Goal: Information Seeking & Learning: Learn about a topic

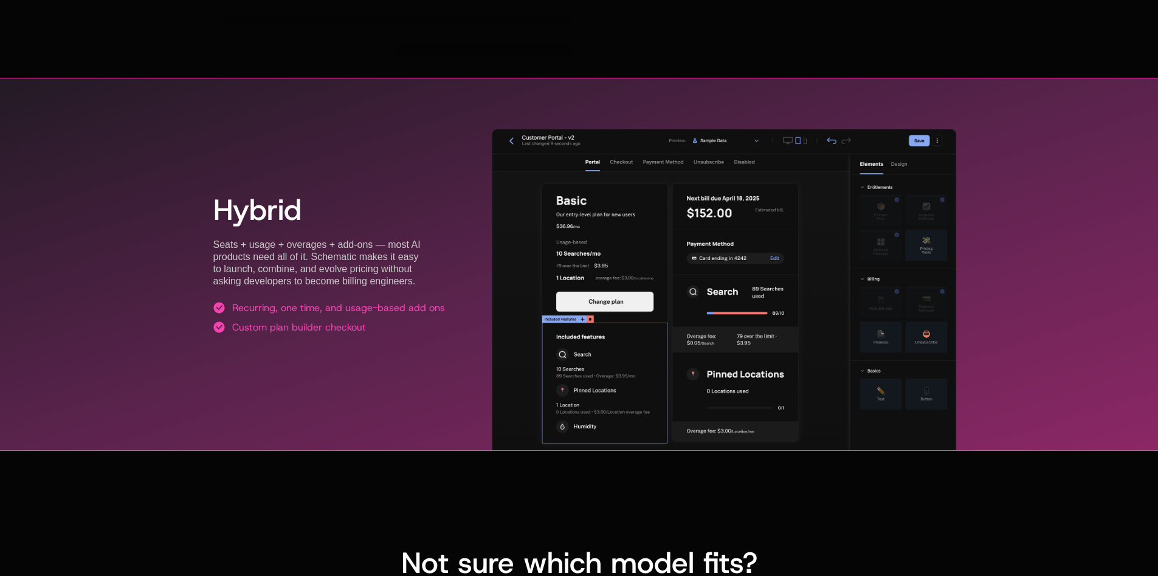
scroll to position [2436, 0]
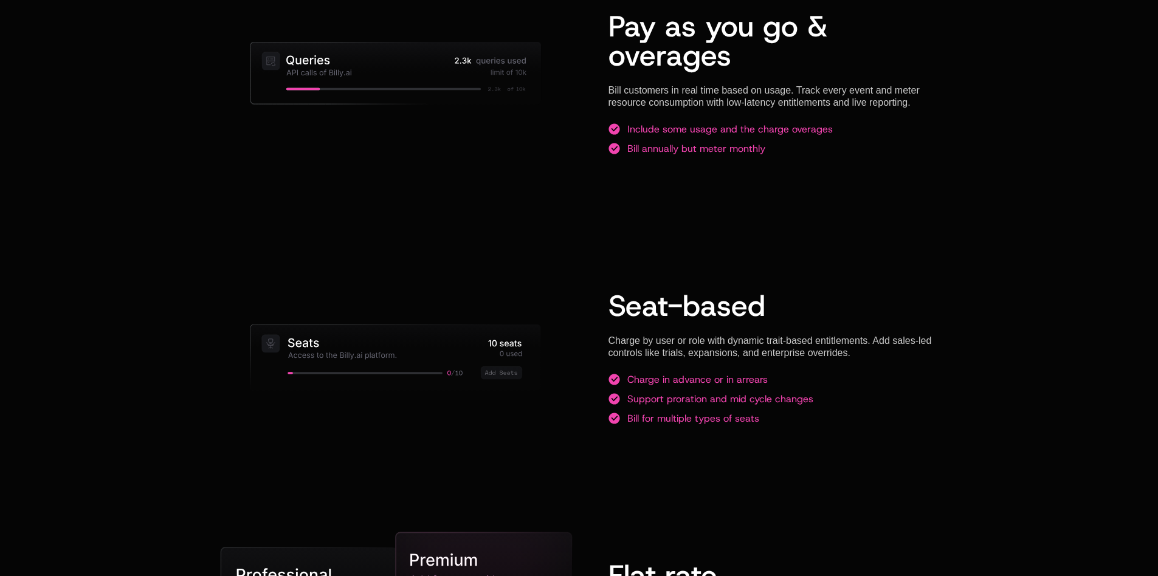
scroll to position [1342, 0]
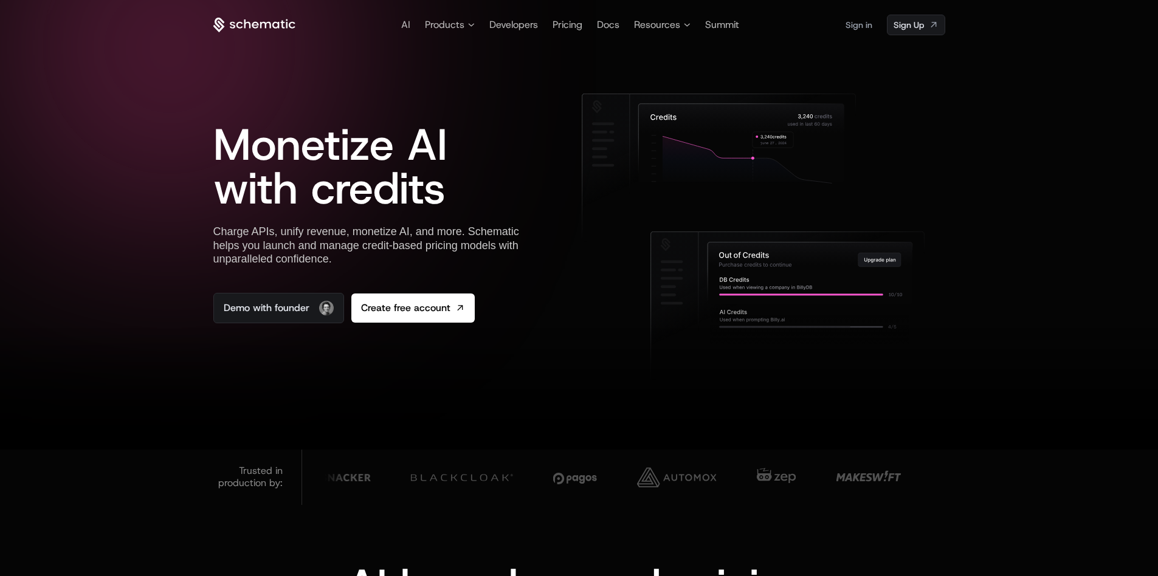
scroll to position [884, 0]
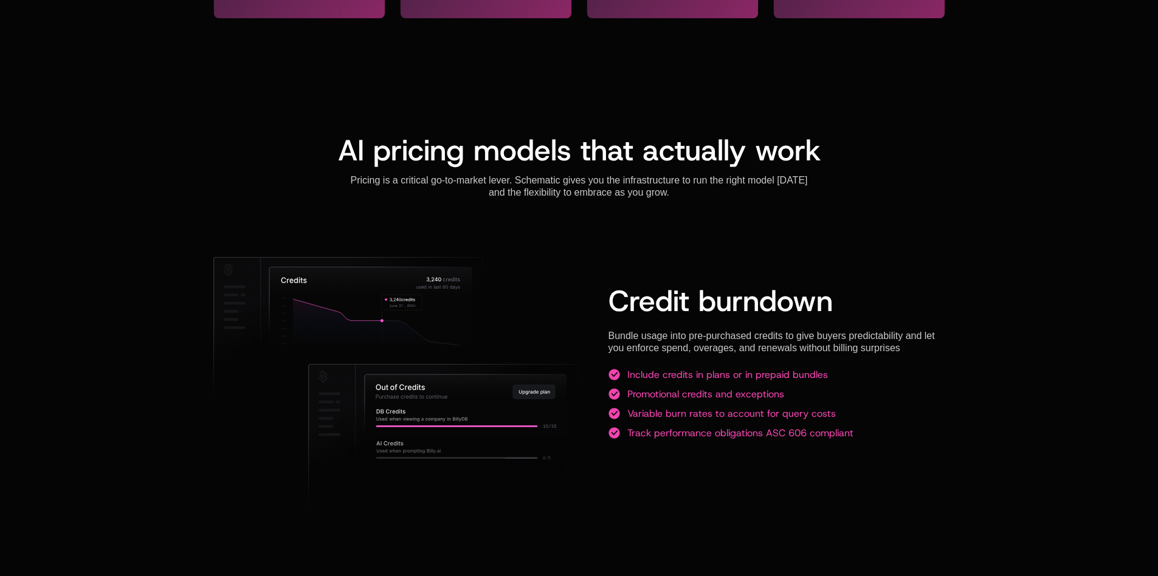
drag, startPoint x: 1161, startPoint y: 216, endPoint x: 1150, endPoint y: 24, distance: 192.4
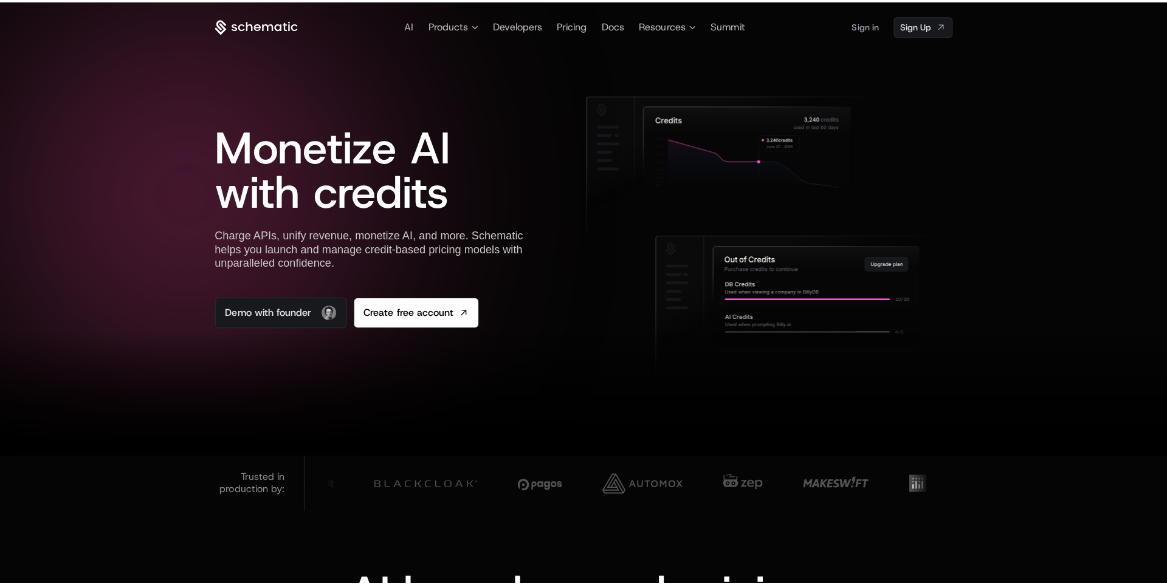
scroll to position [0, 0]
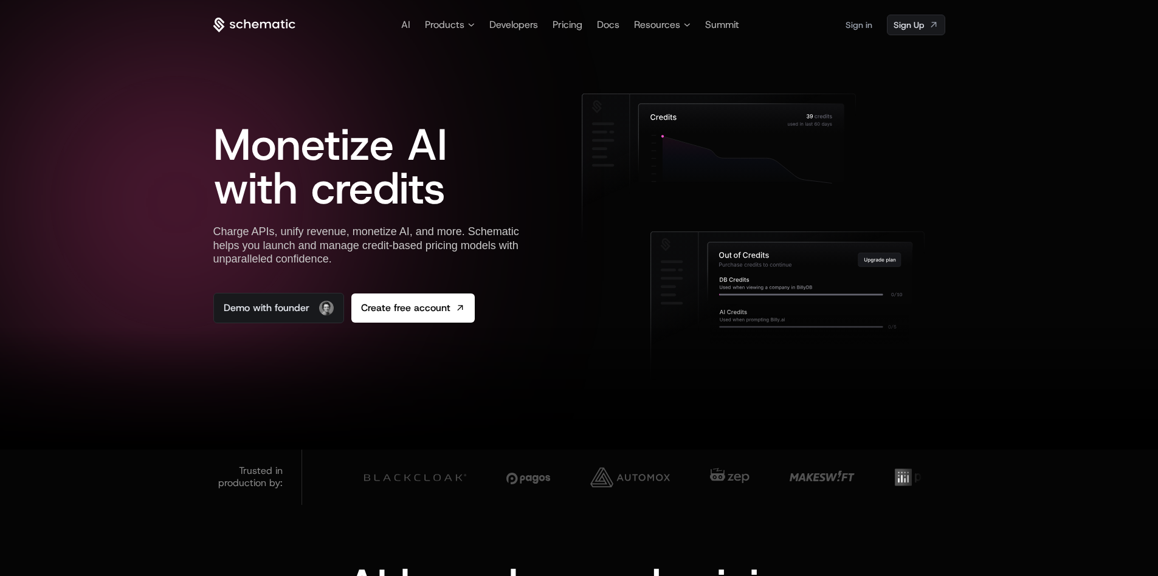
click at [274, 20] on icon at bounding box center [254, 25] width 82 height 15
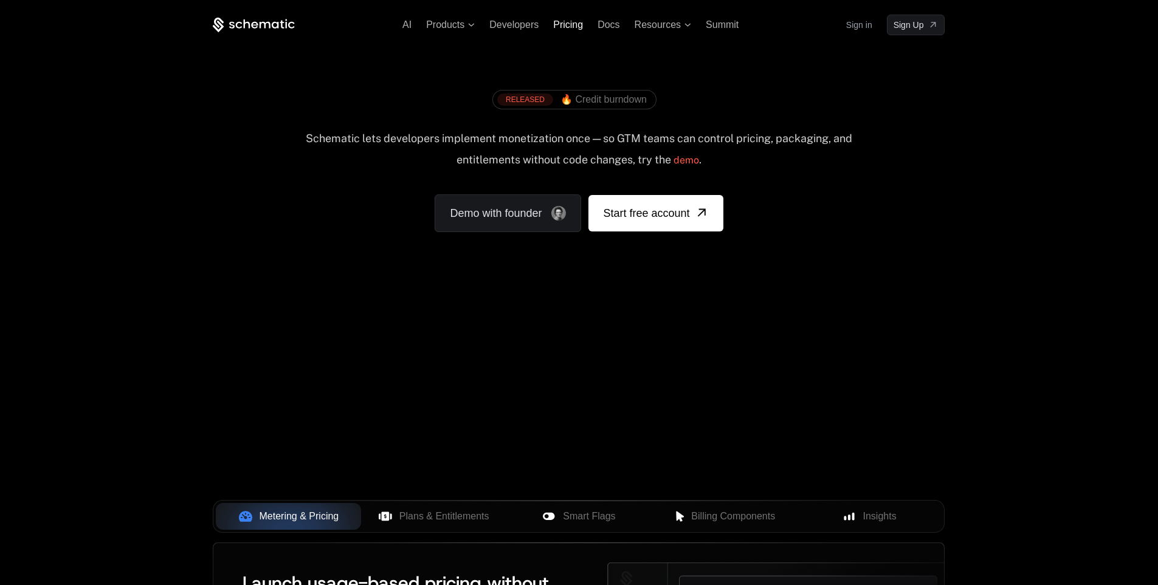
click at [575, 24] on span "Pricing" at bounding box center [568, 24] width 30 height 10
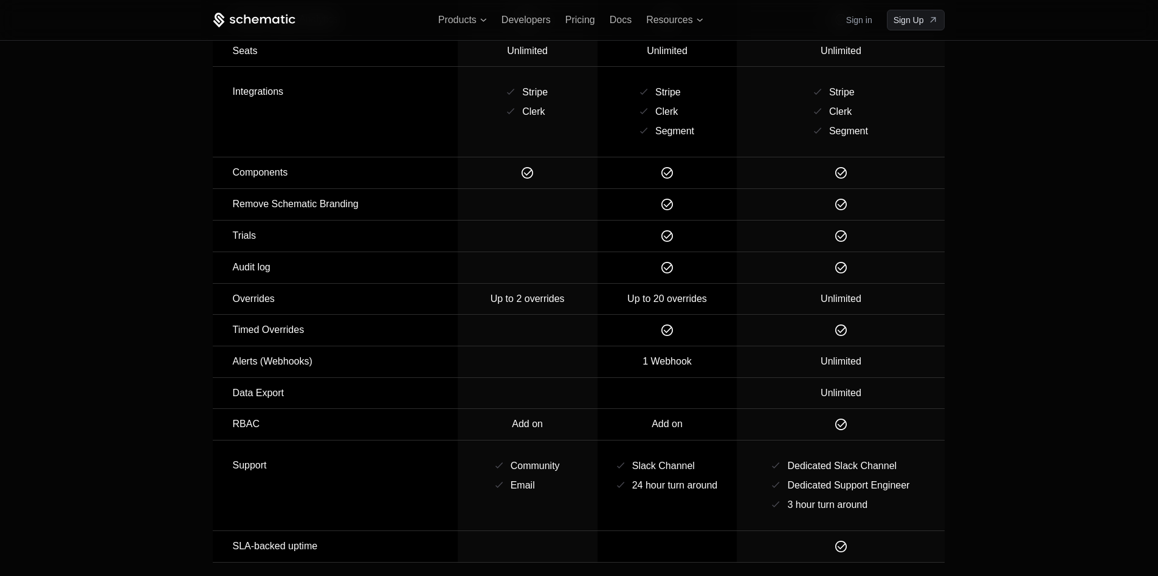
scroll to position [1337, 0]
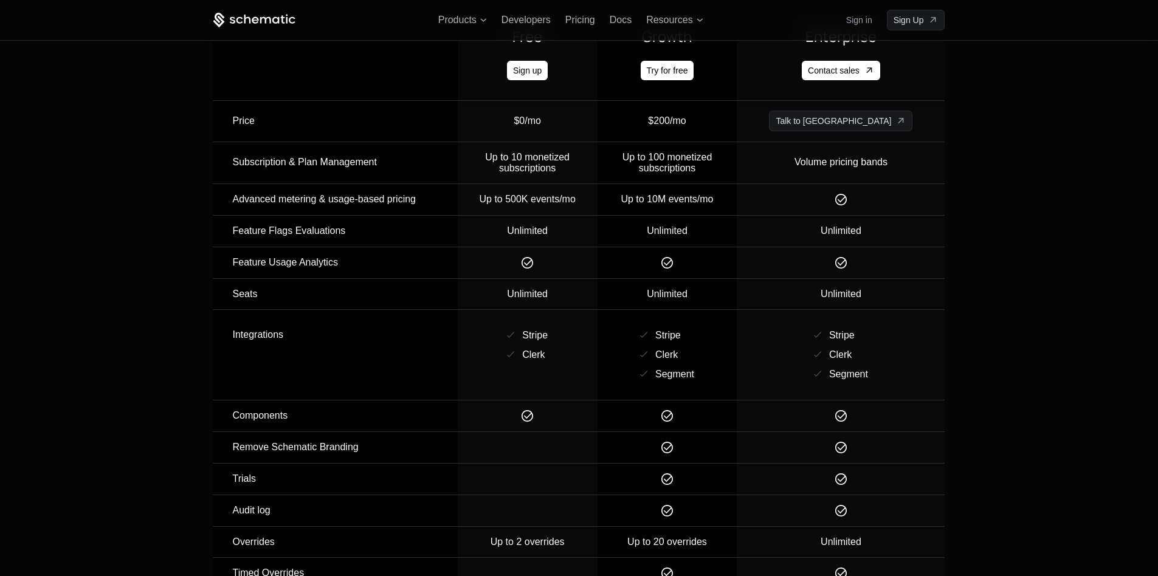
click at [235, 20] on icon at bounding box center [254, 20] width 82 height 15
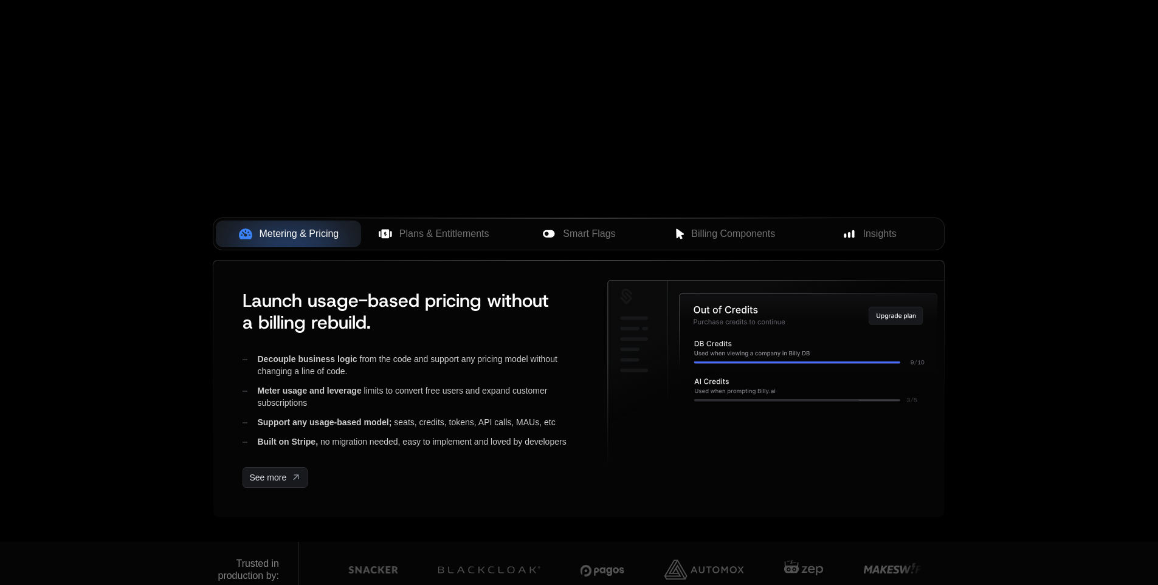
scroll to position [1702, 0]
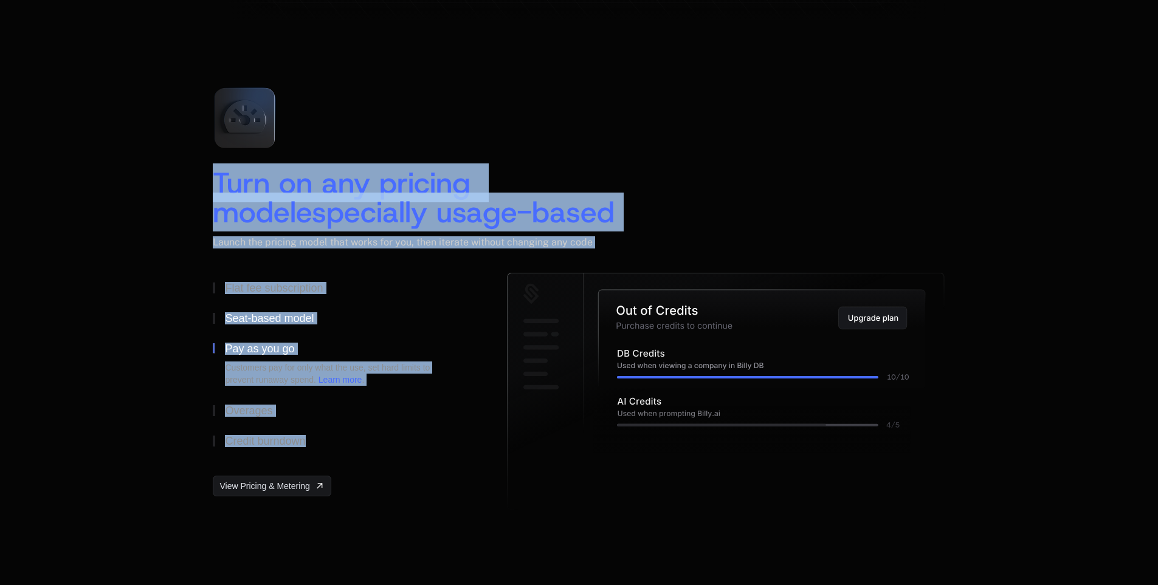
click at [339, 311] on button "Seat-based model" at bounding box center [340, 318] width 255 height 30
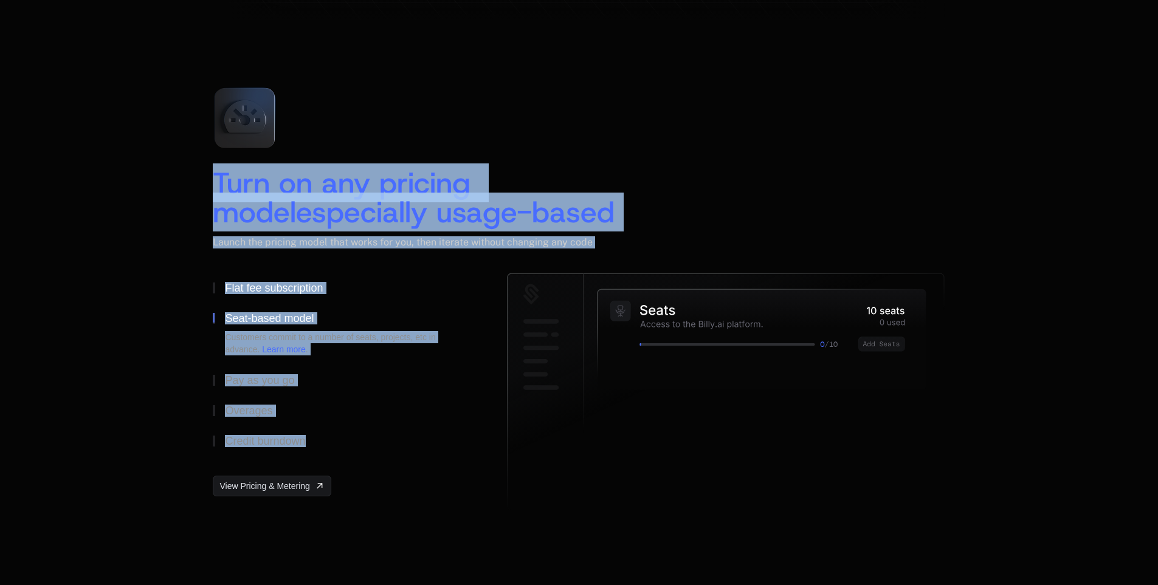
click at [281, 291] on div "Flat fee subscription" at bounding box center [274, 288] width 98 height 11
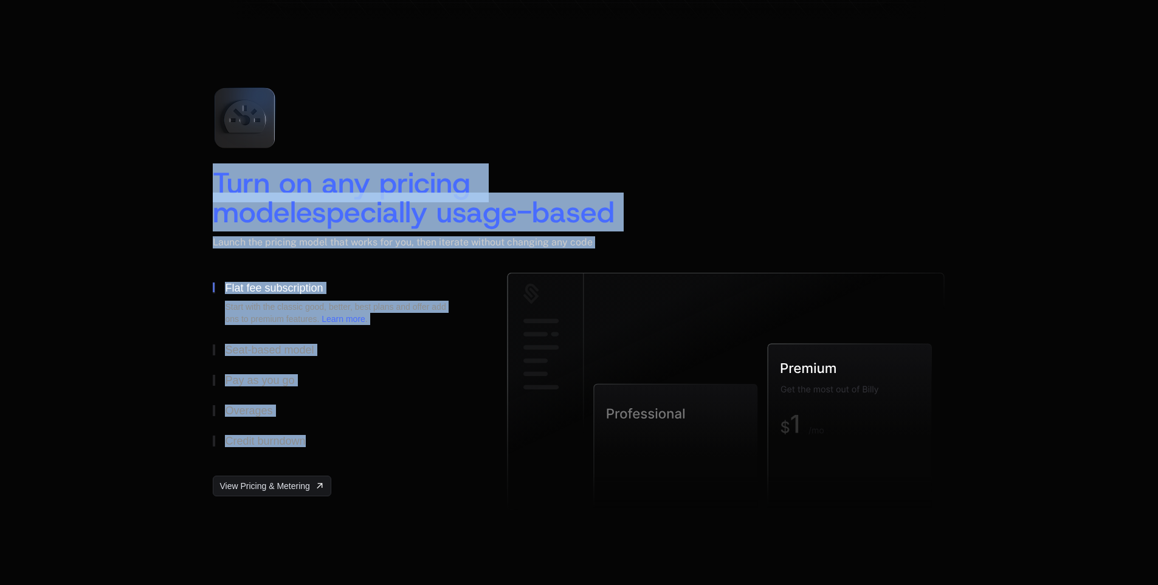
click at [425, 276] on button "Flat fee subscription Start with the classic good, better, best plans and offer…" at bounding box center [340, 304] width 255 height 62
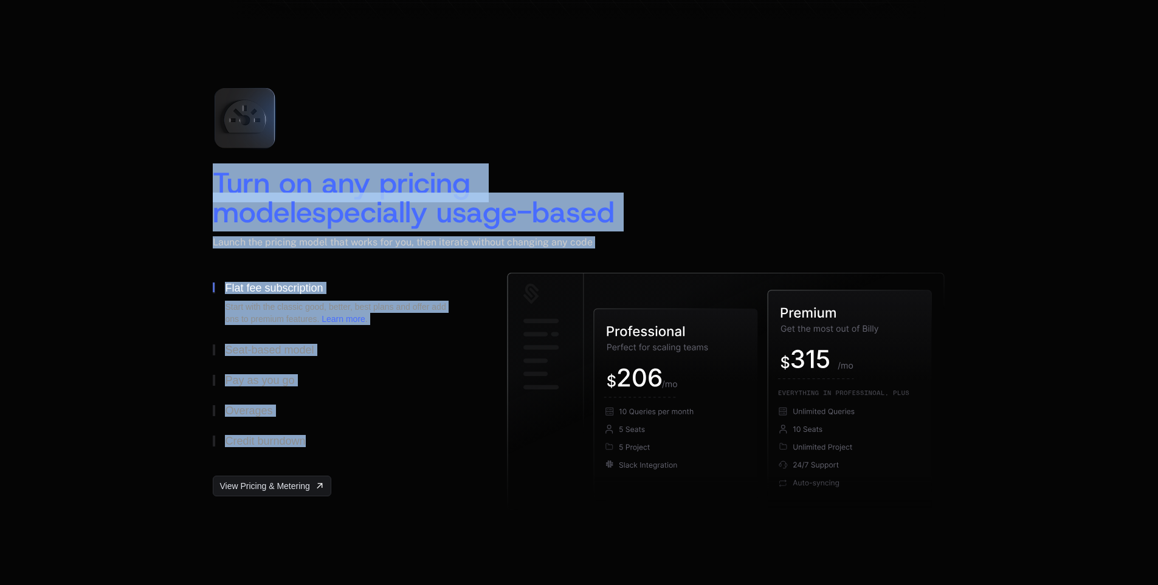
click at [773, 154] on div "Turn on any pricing model especially usage-based Launch the pricing model that …" at bounding box center [579, 175] width 732 height 195
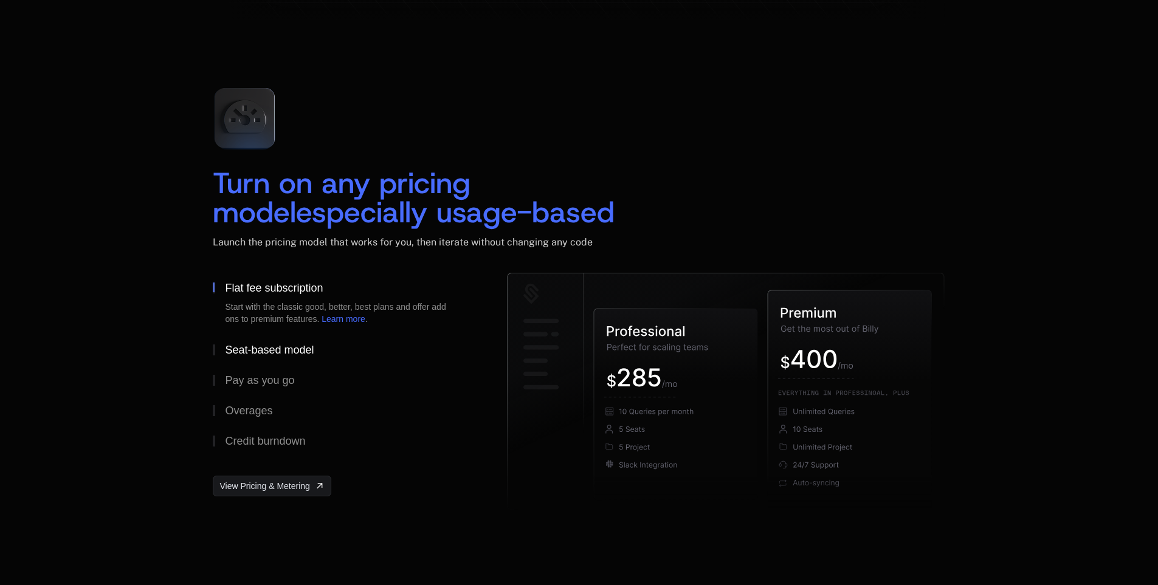
click at [269, 353] on div "Seat-based model" at bounding box center [269, 350] width 89 height 11
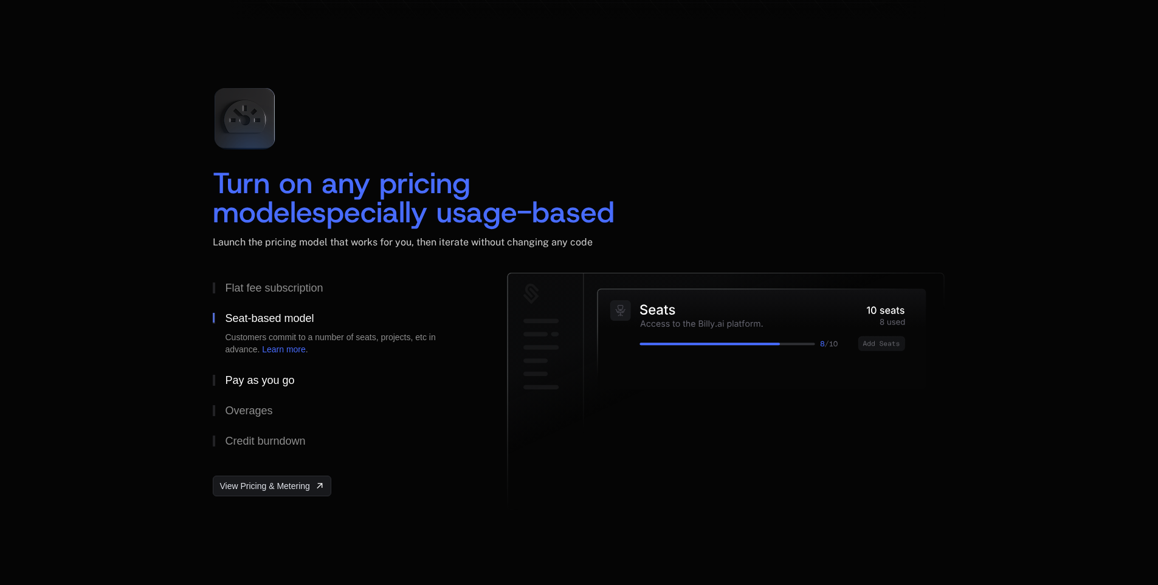
click at [244, 373] on button "Pay as you go" at bounding box center [340, 380] width 255 height 30
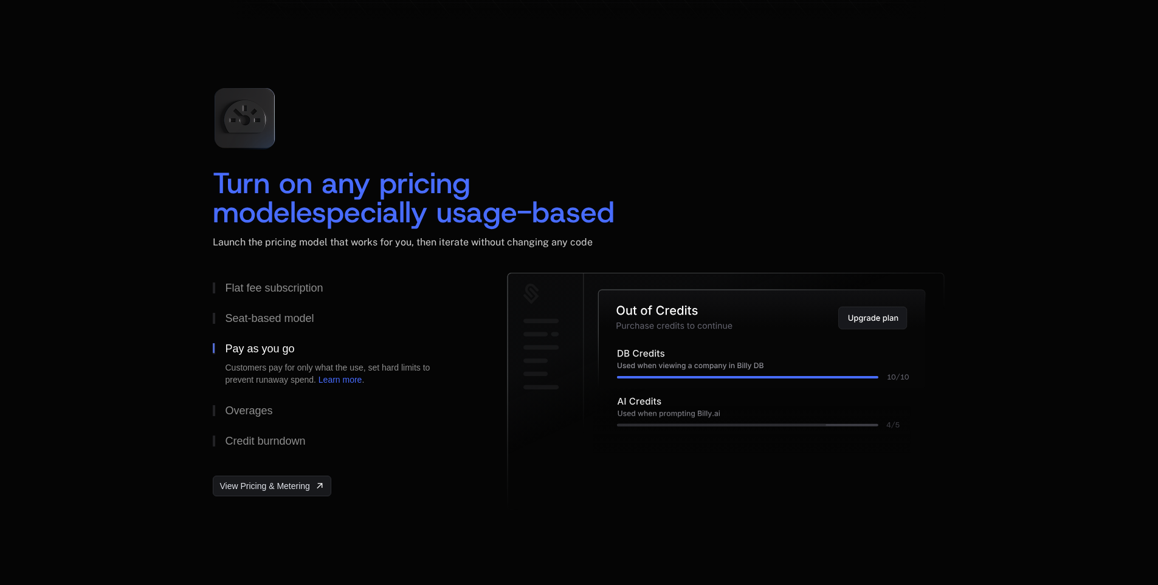
click at [860, 316] on icon at bounding box center [873, 319] width 68 height 22
click at [258, 416] on div "Overages" at bounding box center [248, 410] width 47 height 11
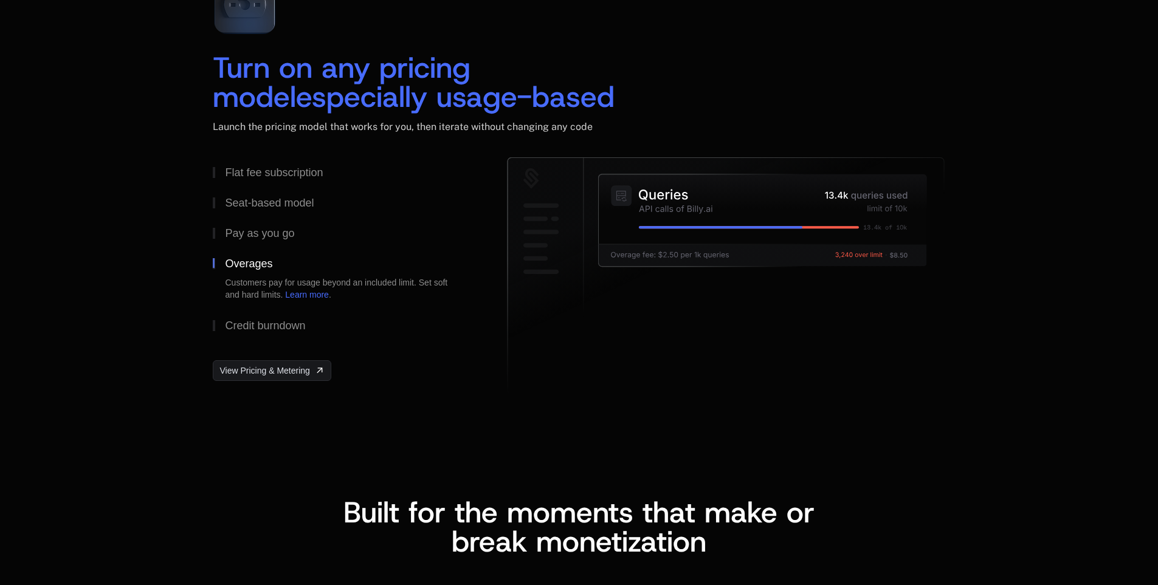
scroll to position [1641, 0]
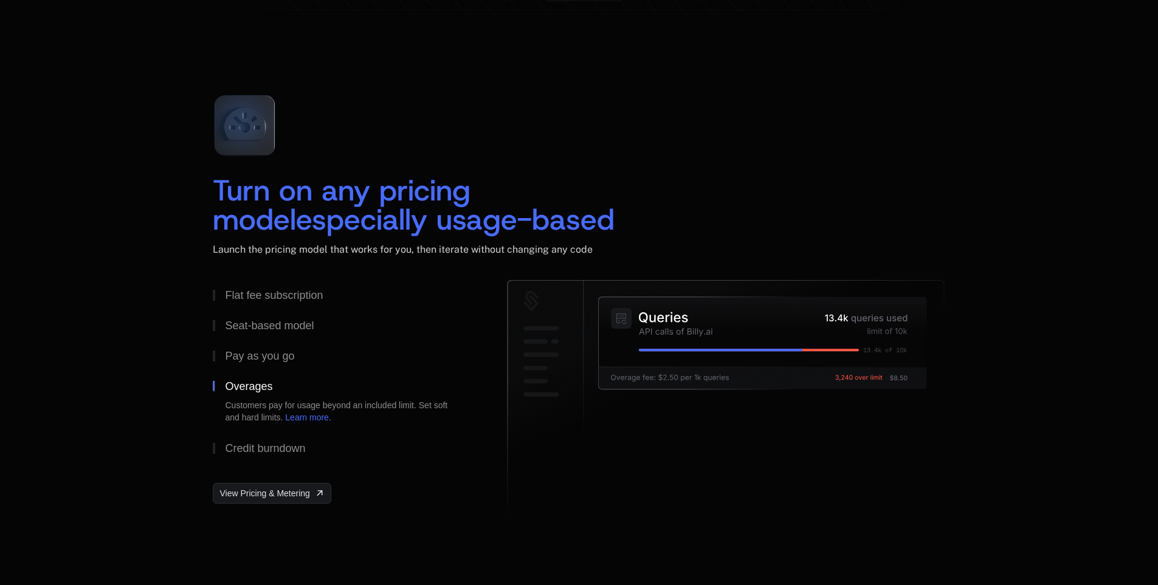
scroll to position [1702, 0]
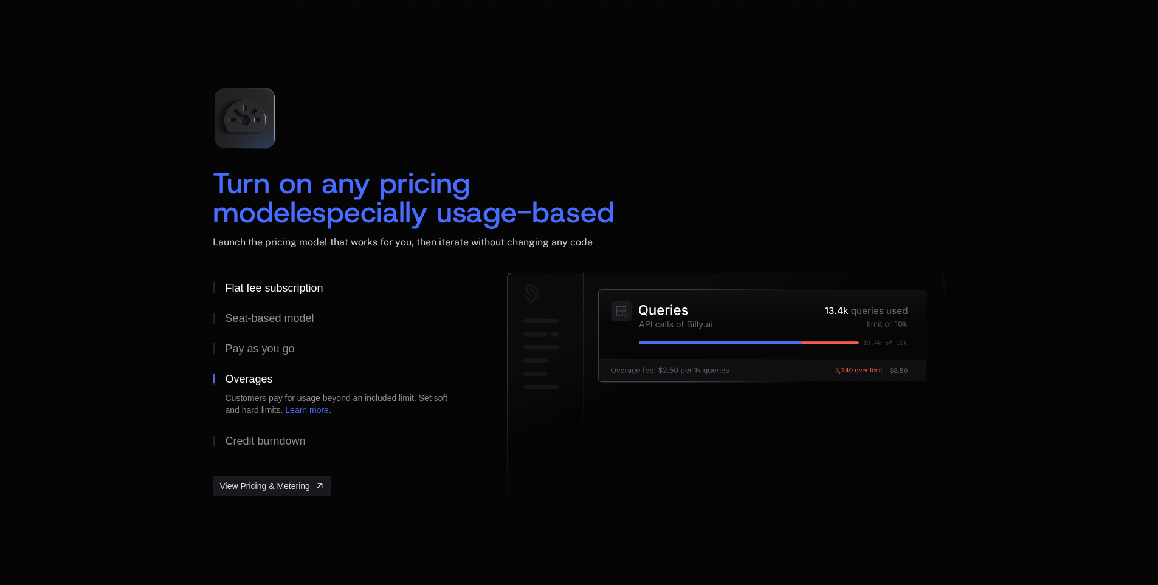
click at [269, 294] on div "Flat fee subscription" at bounding box center [274, 288] width 98 height 11
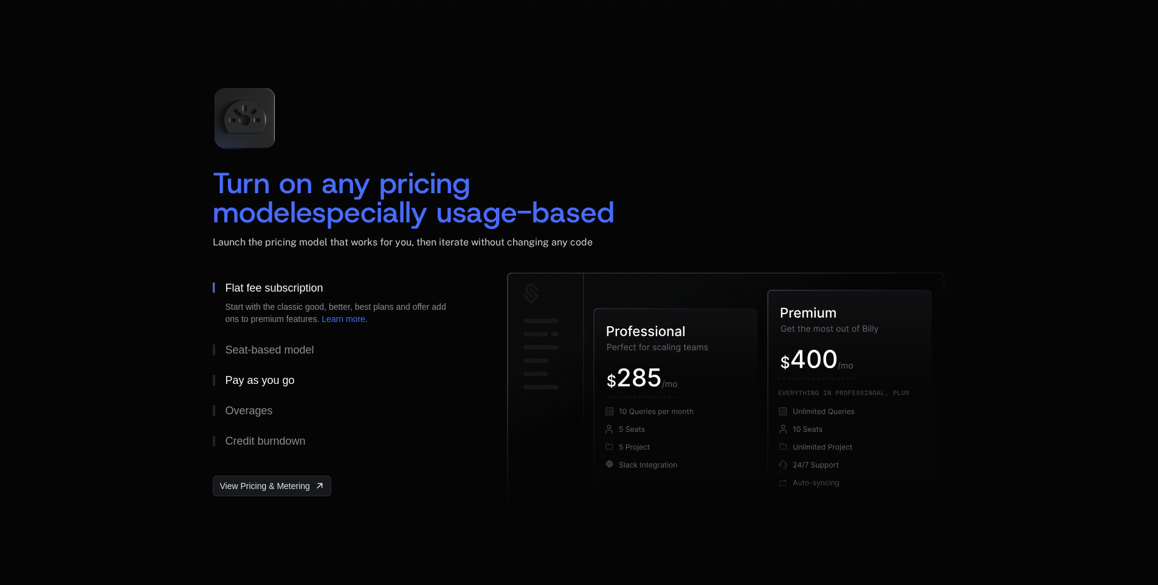
click at [250, 379] on div "Pay as you go" at bounding box center [259, 380] width 69 height 11
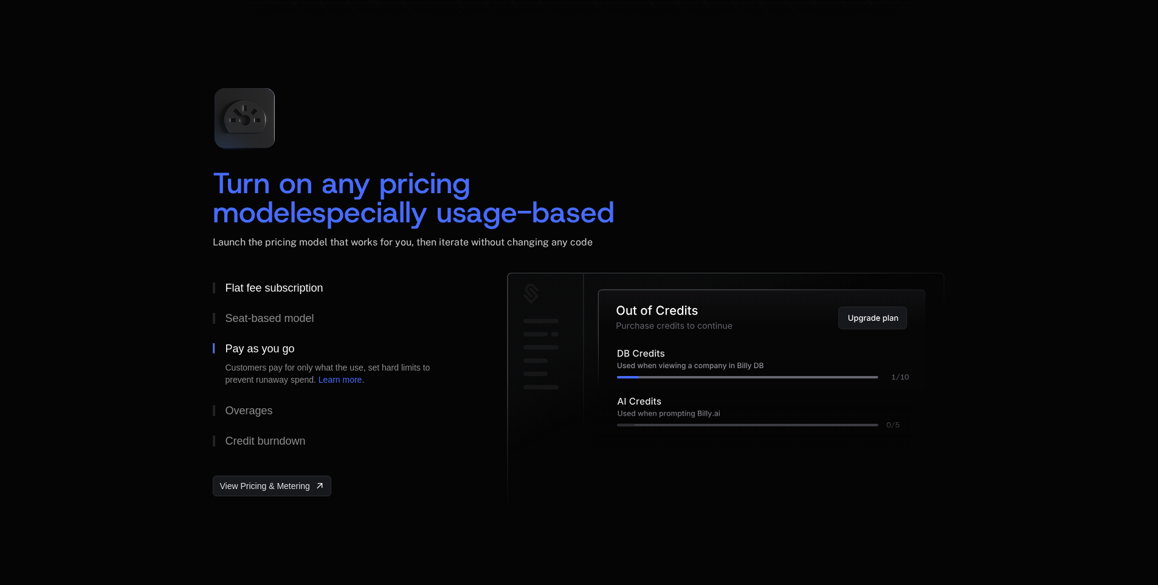
click at [235, 283] on div "Flat fee subscription" at bounding box center [274, 288] width 98 height 11
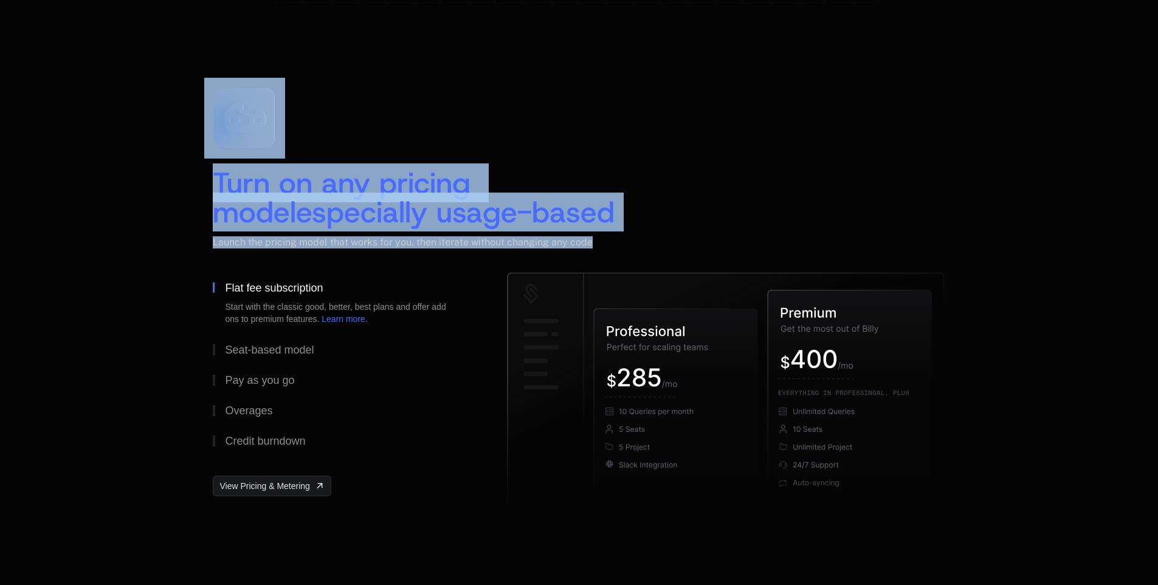
drag, startPoint x: 597, startPoint y: 238, endPoint x: 175, endPoint y: 169, distance: 427.5
click at [175, 169] on div "Turn on any pricing model especially usage-based Launch the pricing model that …" at bounding box center [579, 297] width 1158 height 536
click at [296, 205] on span "especially usage-based" at bounding box center [455, 212] width 319 height 39
drag, startPoint x: 200, startPoint y: 173, endPoint x: 238, endPoint y: 278, distance: 111.7
click at [605, 249] on div "Turn on any pricing model especially usage-based Launch the pricing model that …" at bounding box center [579, 297] width 790 height 438
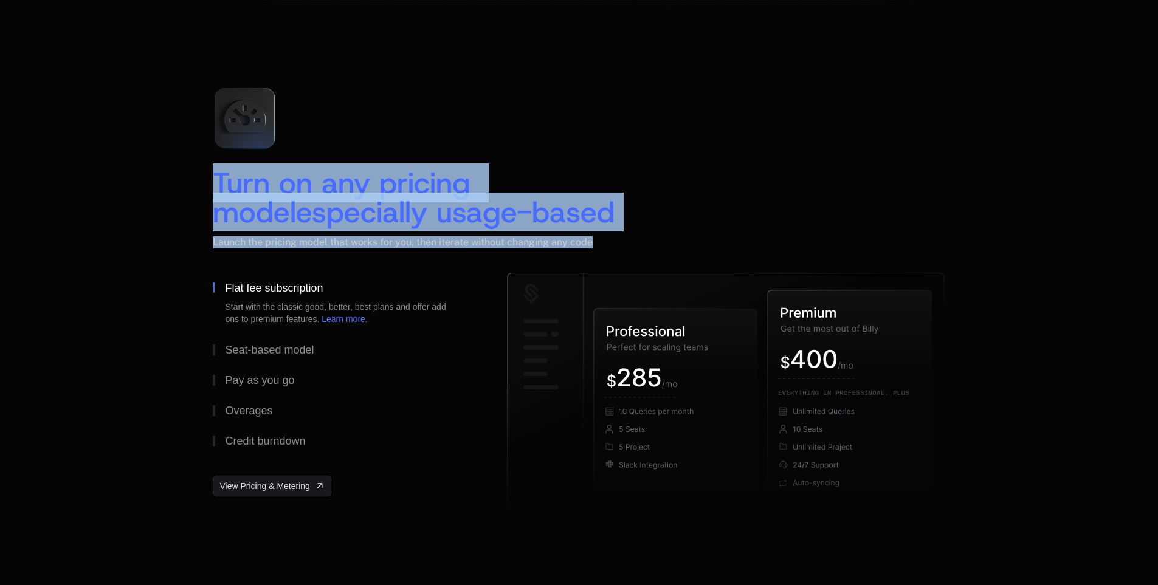
copy div "Turn on any pricing model especially usage-based Launch the pricing model that …"
click at [281, 369] on button "Pay as you go" at bounding box center [340, 380] width 255 height 30
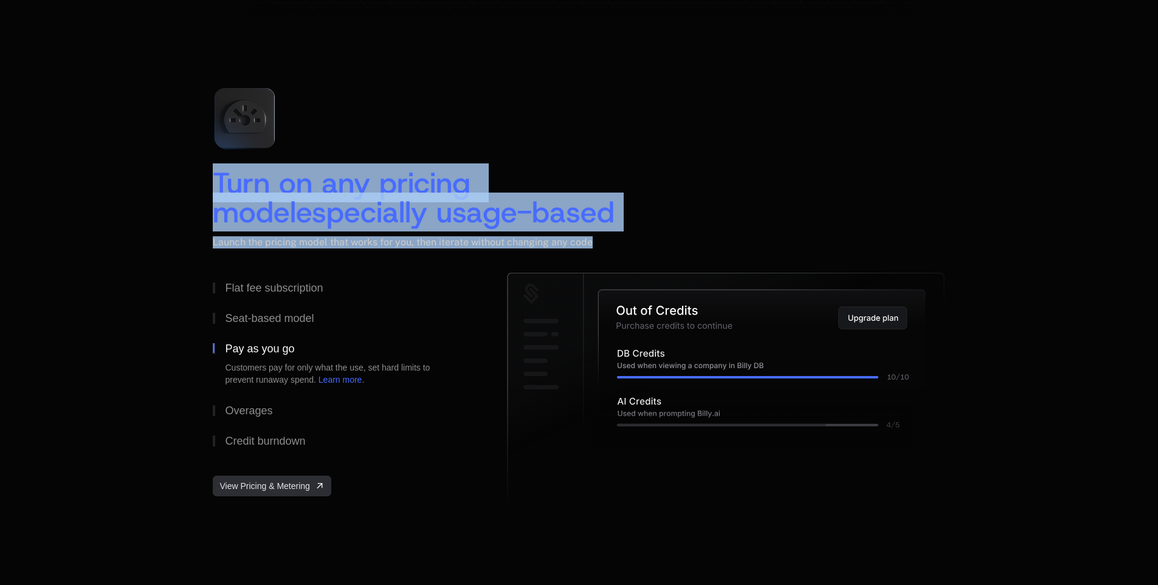
click at [288, 477] on link "View Pricing & Metering" at bounding box center [272, 486] width 118 height 21
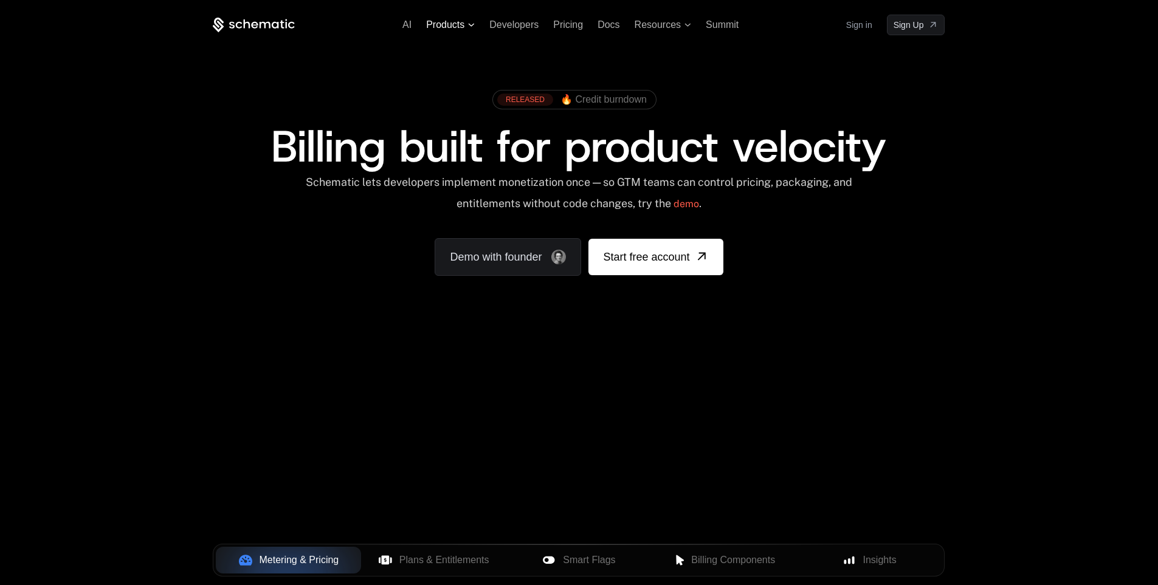
click at [461, 22] on span "Products" at bounding box center [445, 24] width 38 height 11
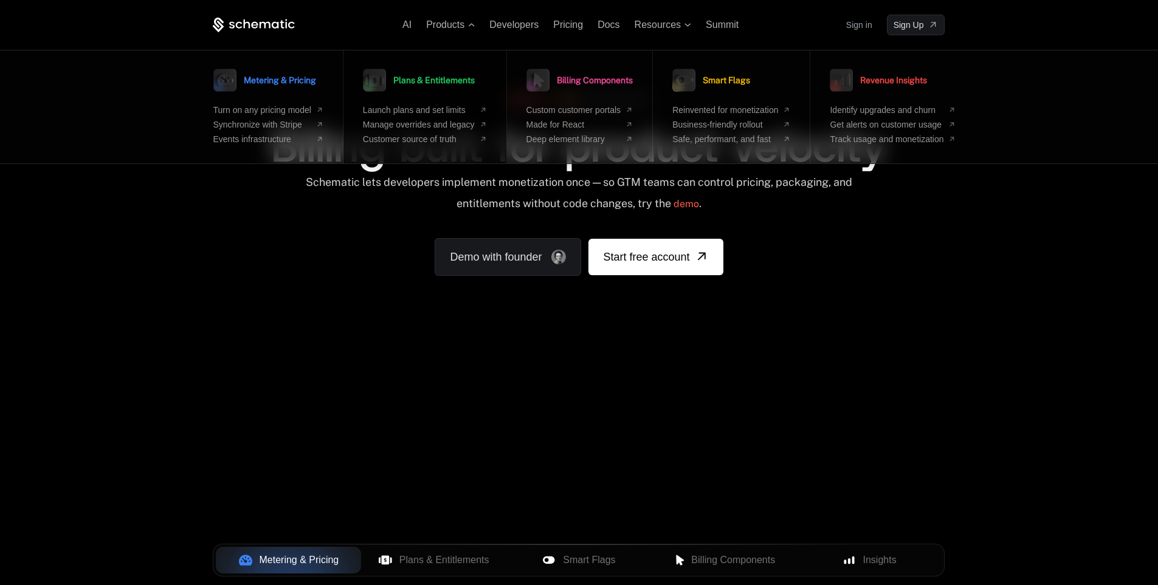
click at [454, 81] on span "Plans & Entitlements" at bounding box center [433, 80] width 81 height 9
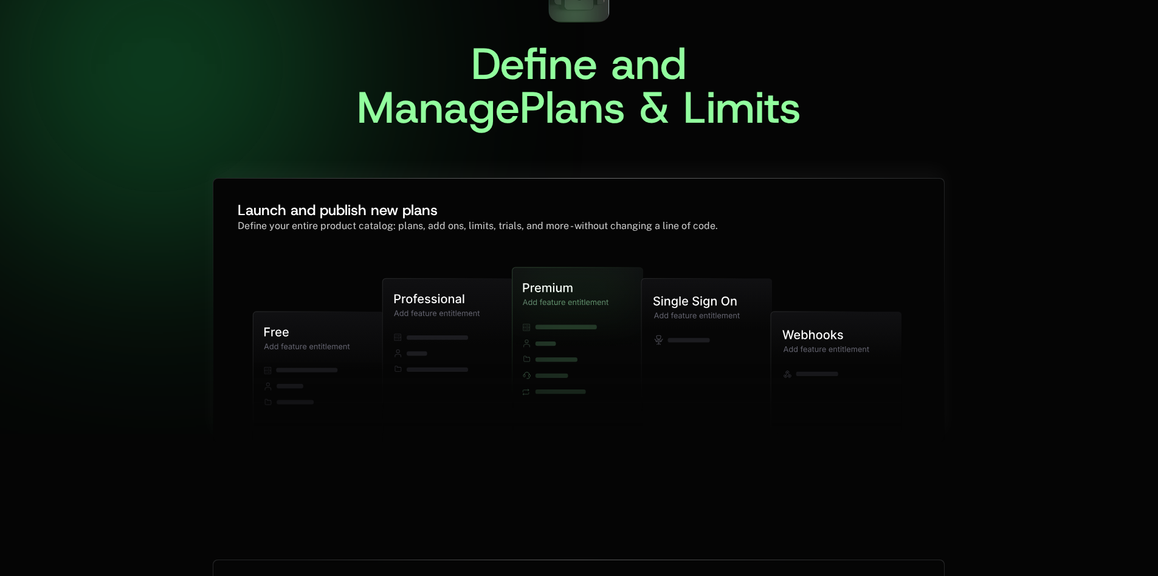
scroll to position [122, 0]
